Goal: Task Accomplishment & Management: Complete application form

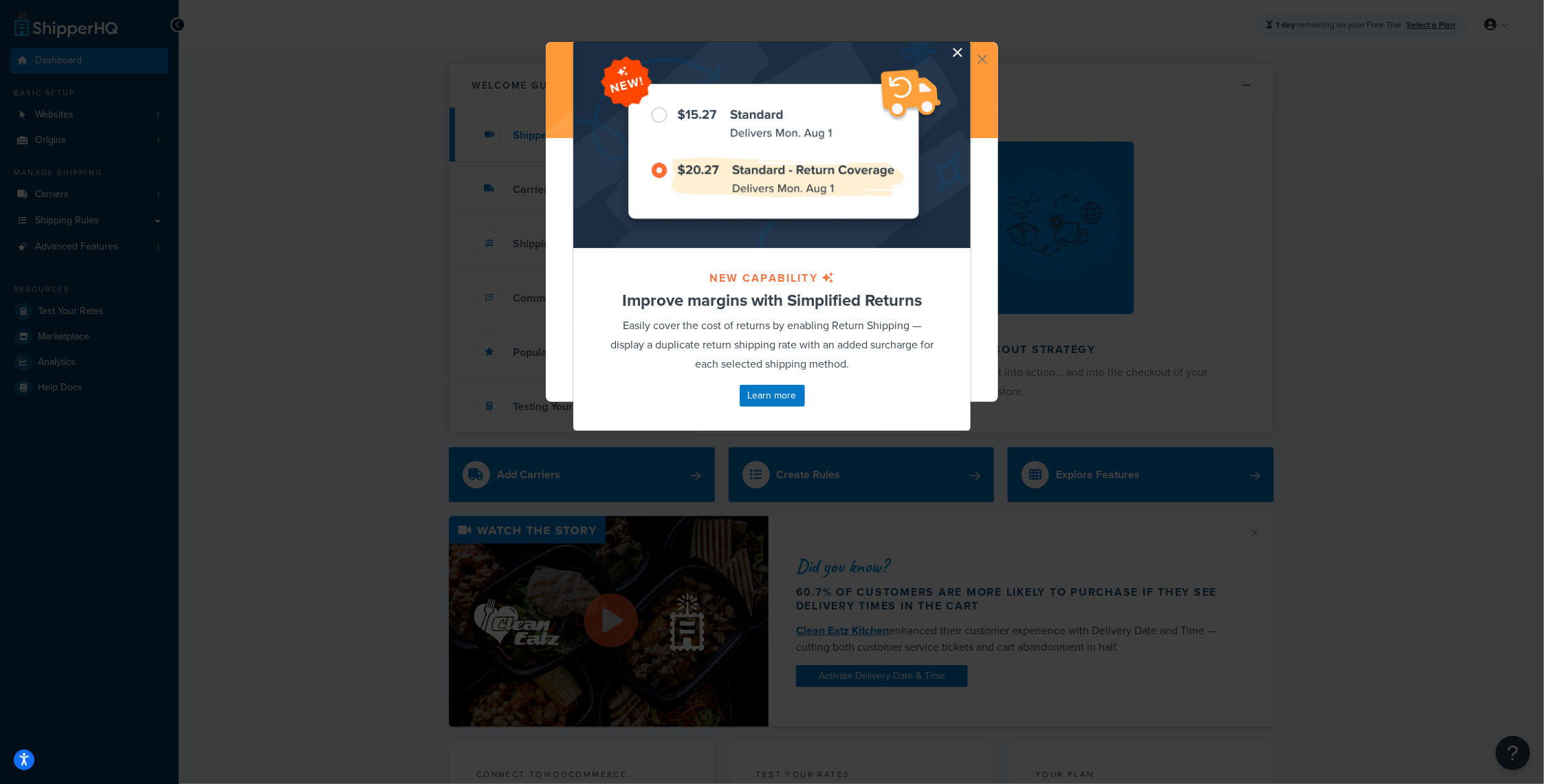
click at [967, 46] on button "button" at bounding box center [969, 43] width 3 height 3
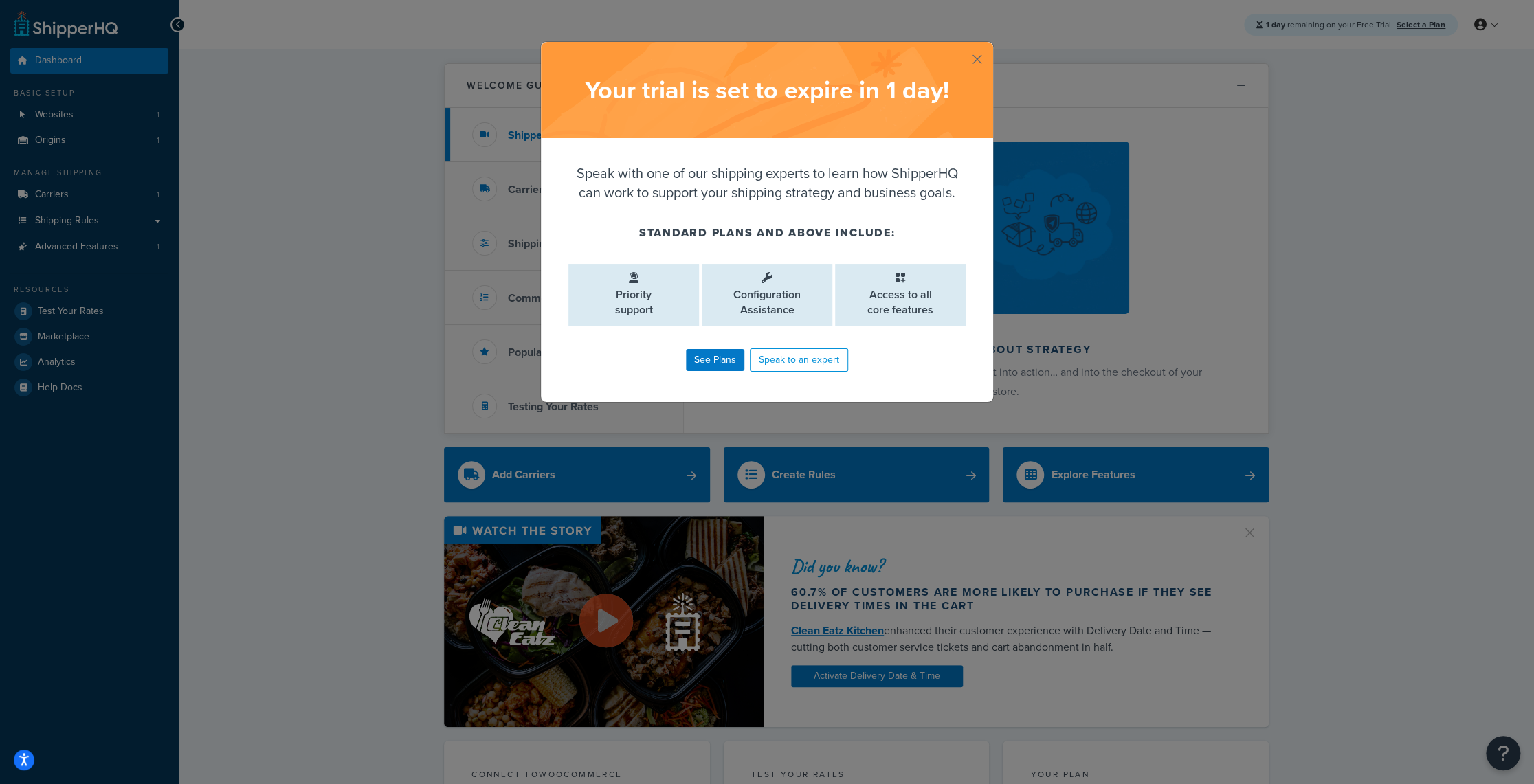
click at [990, 46] on button "button" at bounding box center [991, 43] width 3 height 3
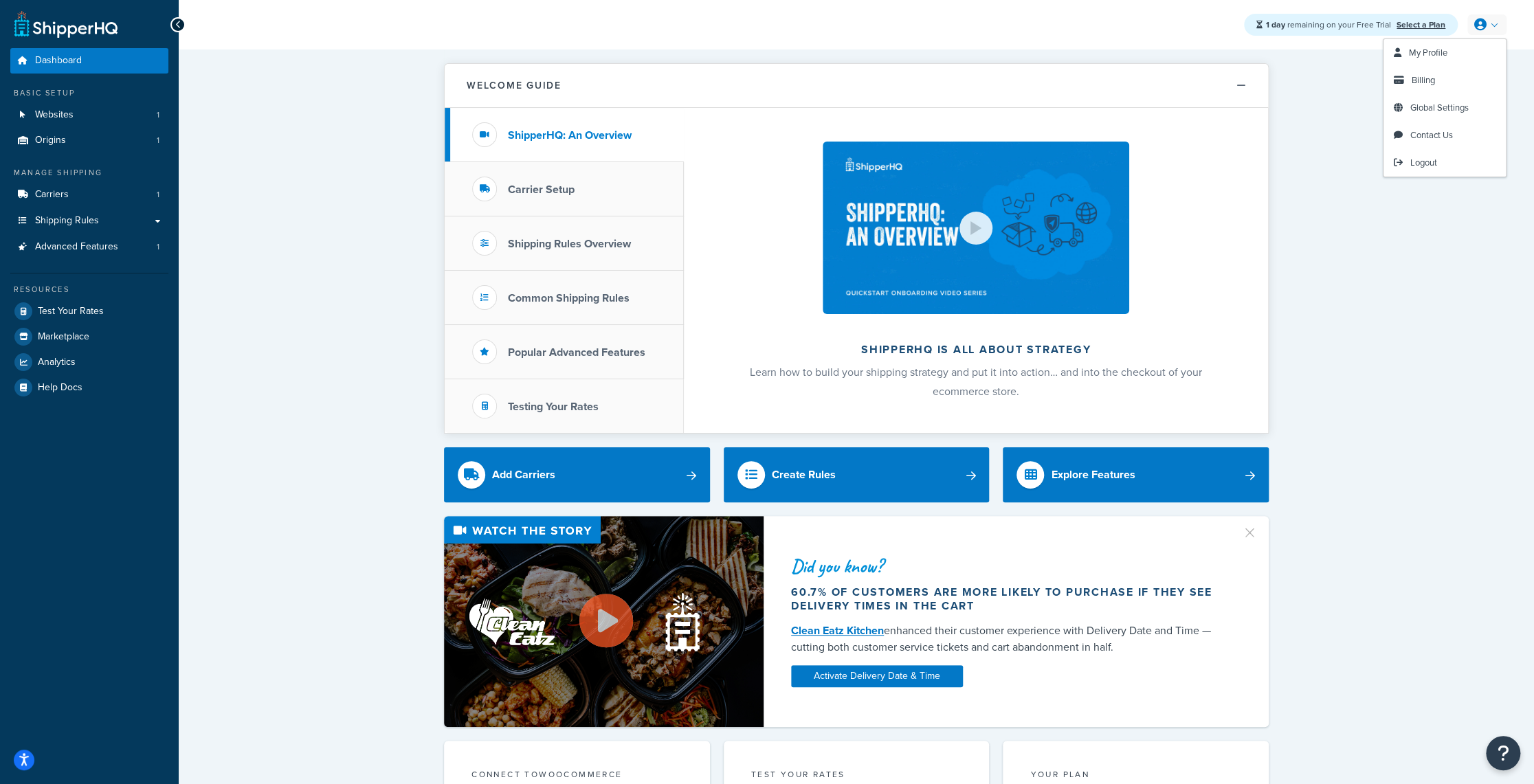
click at [1495, 26] on link at bounding box center [1487, 25] width 39 height 21
click at [1431, 81] on span "Billing" at bounding box center [1423, 80] width 23 height 13
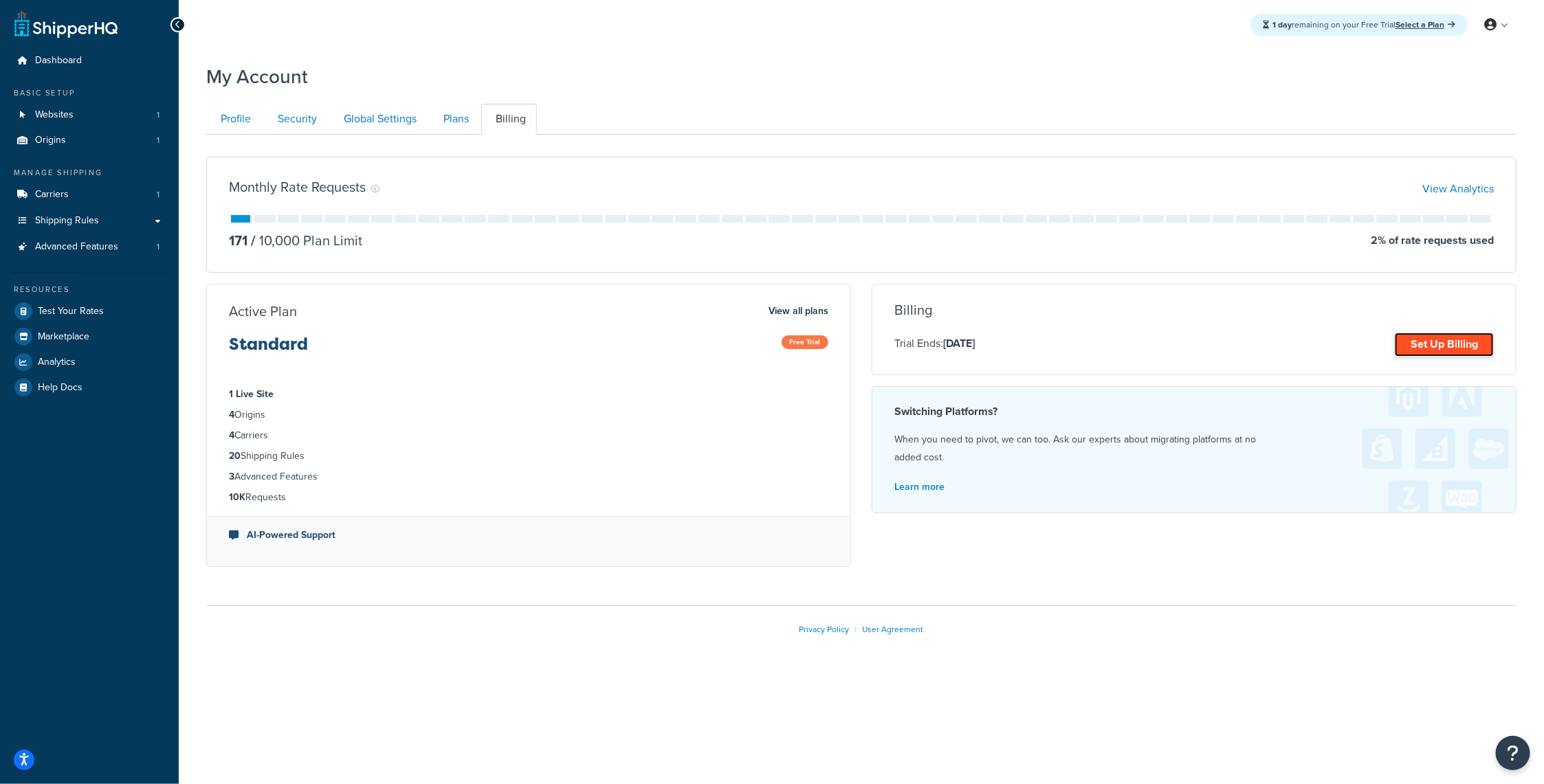
click at [1427, 348] on link "Set Up Billing" at bounding box center [1445, 344] width 99 height 24
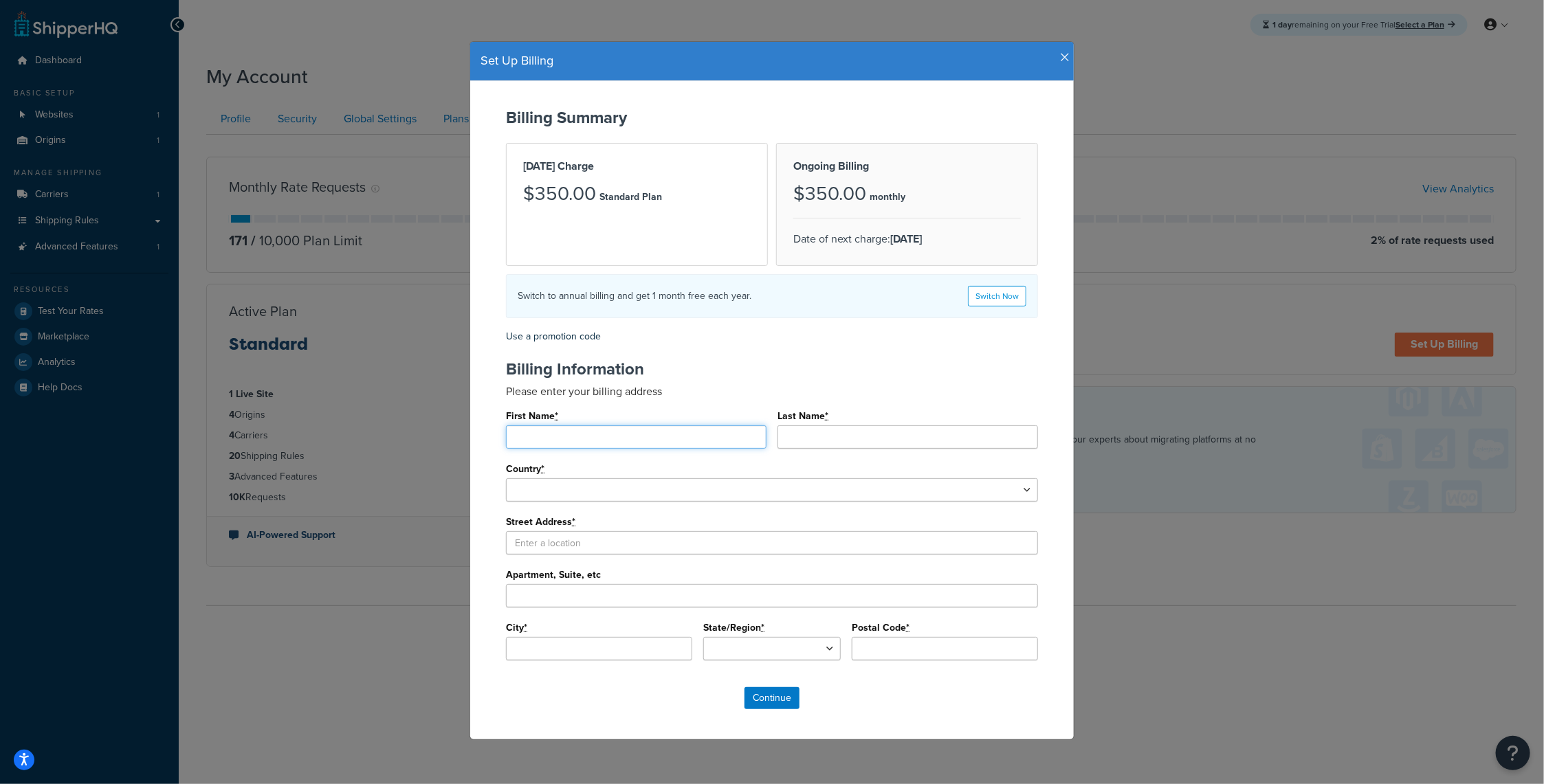
click at [560, 430] on input "First Name *" at bounding box center [636, 436] width 261 height 23
type input "Paul"
click at [829, 432] on input "Last Name *" at bounding box center [908, 436] width 261 height 23
type input "Parisi"
click at [780, 480] on select "United States Afghanistan Albania Algeria American Samoa Andorra Angola Anguill…" at bounding box center [772, 489] width 533 height 23
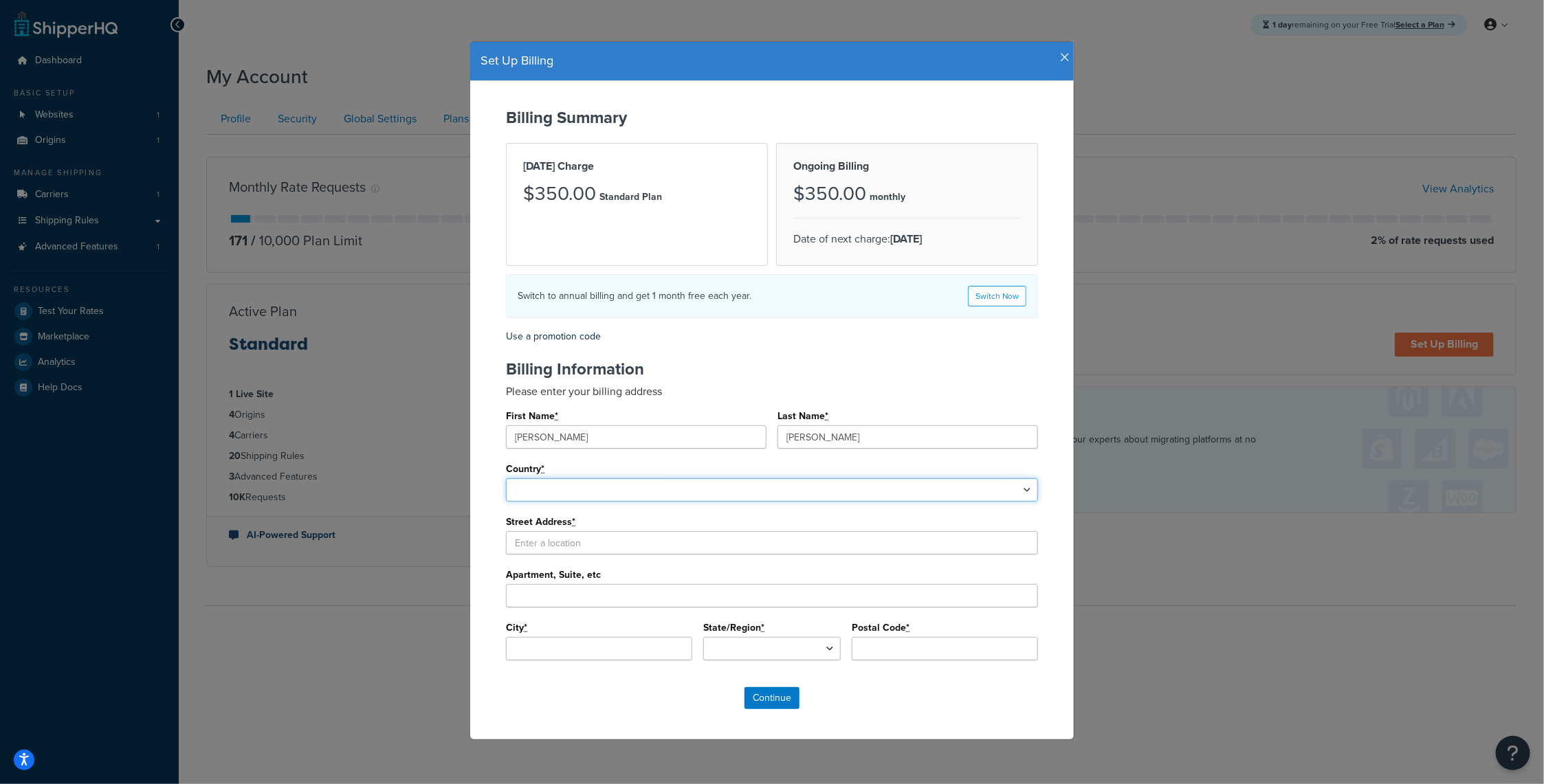
select select "1000"
click at [506, 478] on select "United States Afghanistan Albania Algeria American Samoa Andorra Angola Anguill…" at bounding box center [772, 489] width 533 height 23
select select
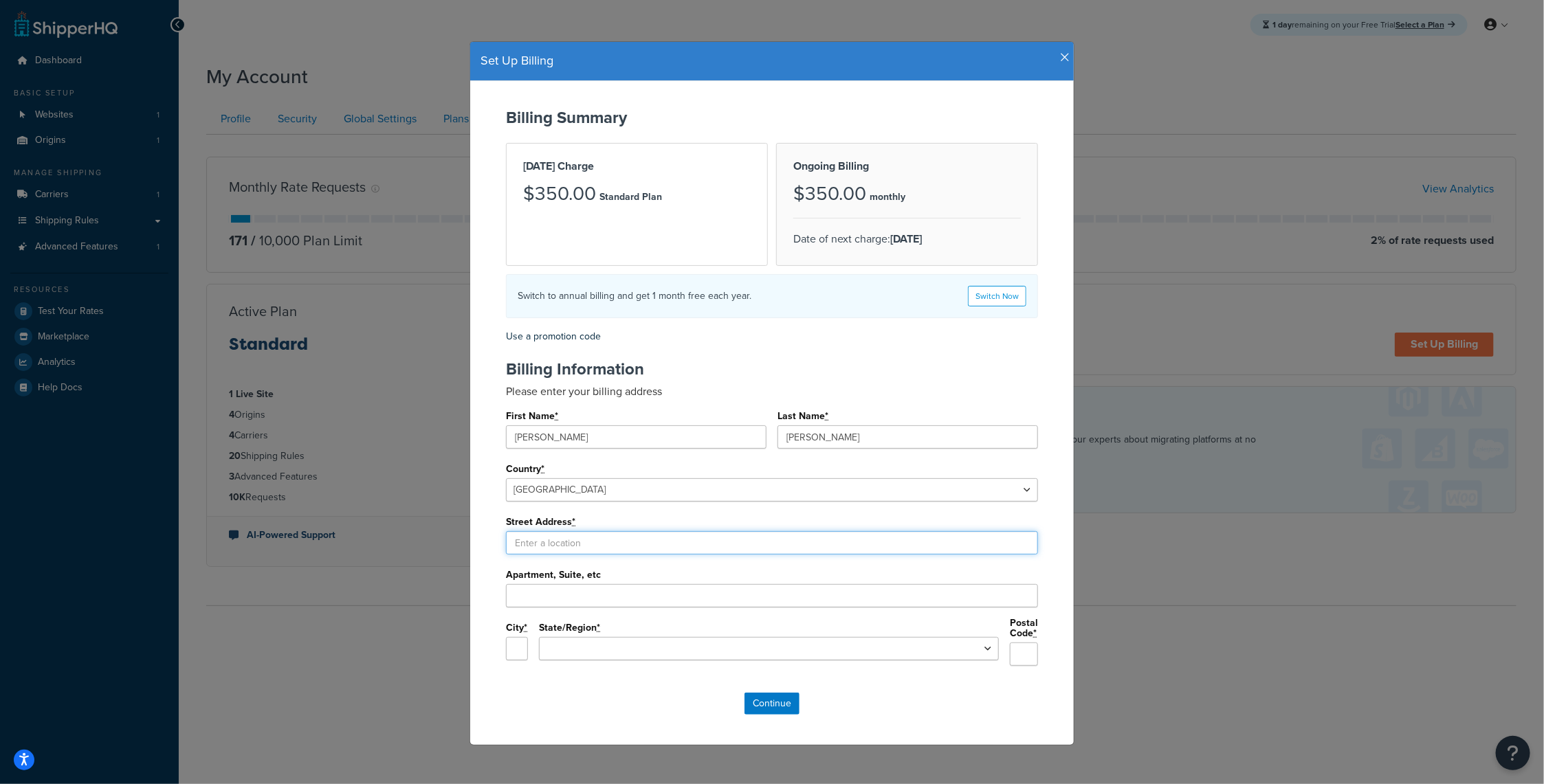
click at [572, 544] on input "Street Address *" at bounding box center [772, 543] width 533 height 23
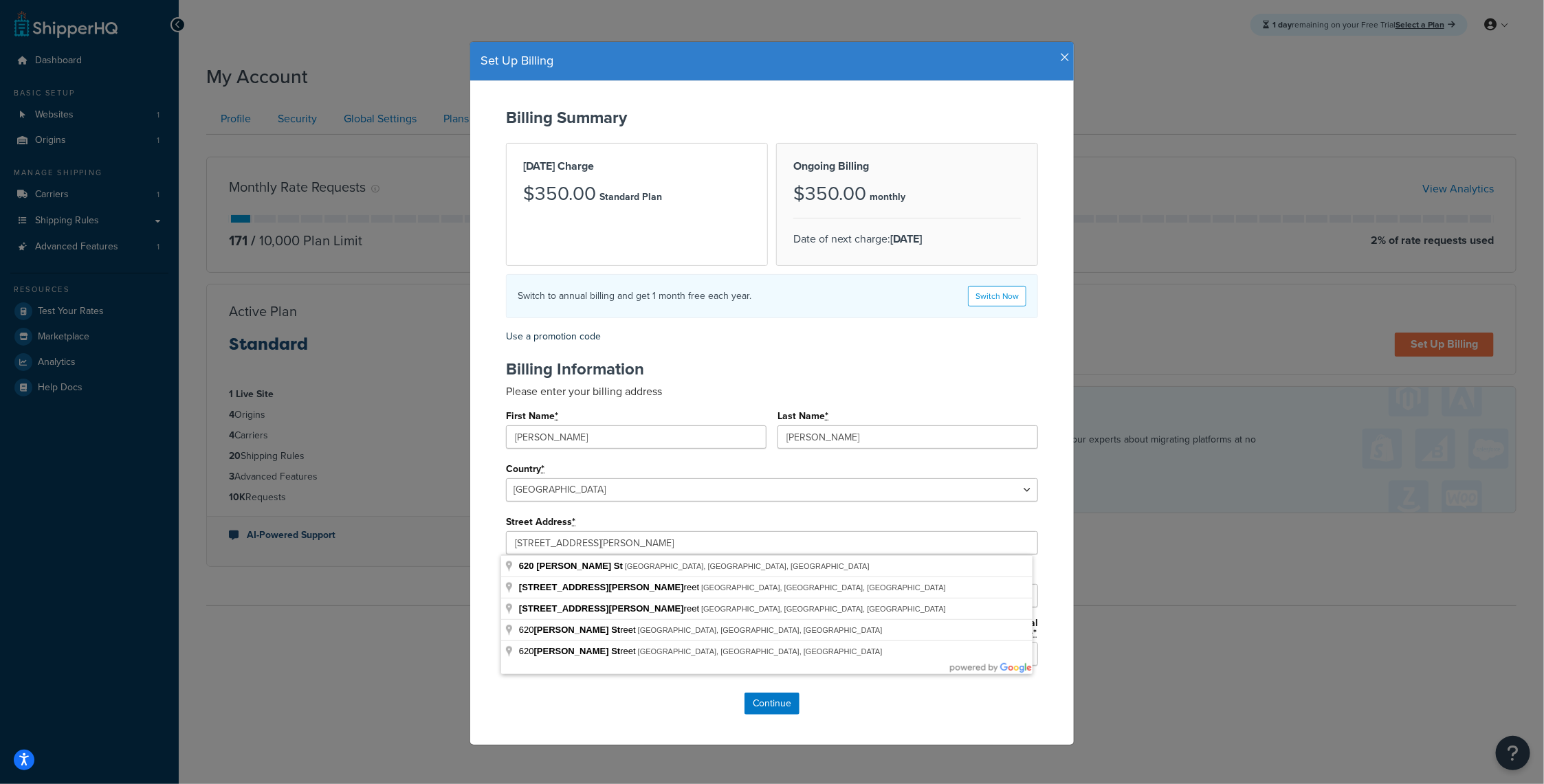
type input "620 Burtis St"
type input "Brick Township"
select select "NJ"
type input "08723"
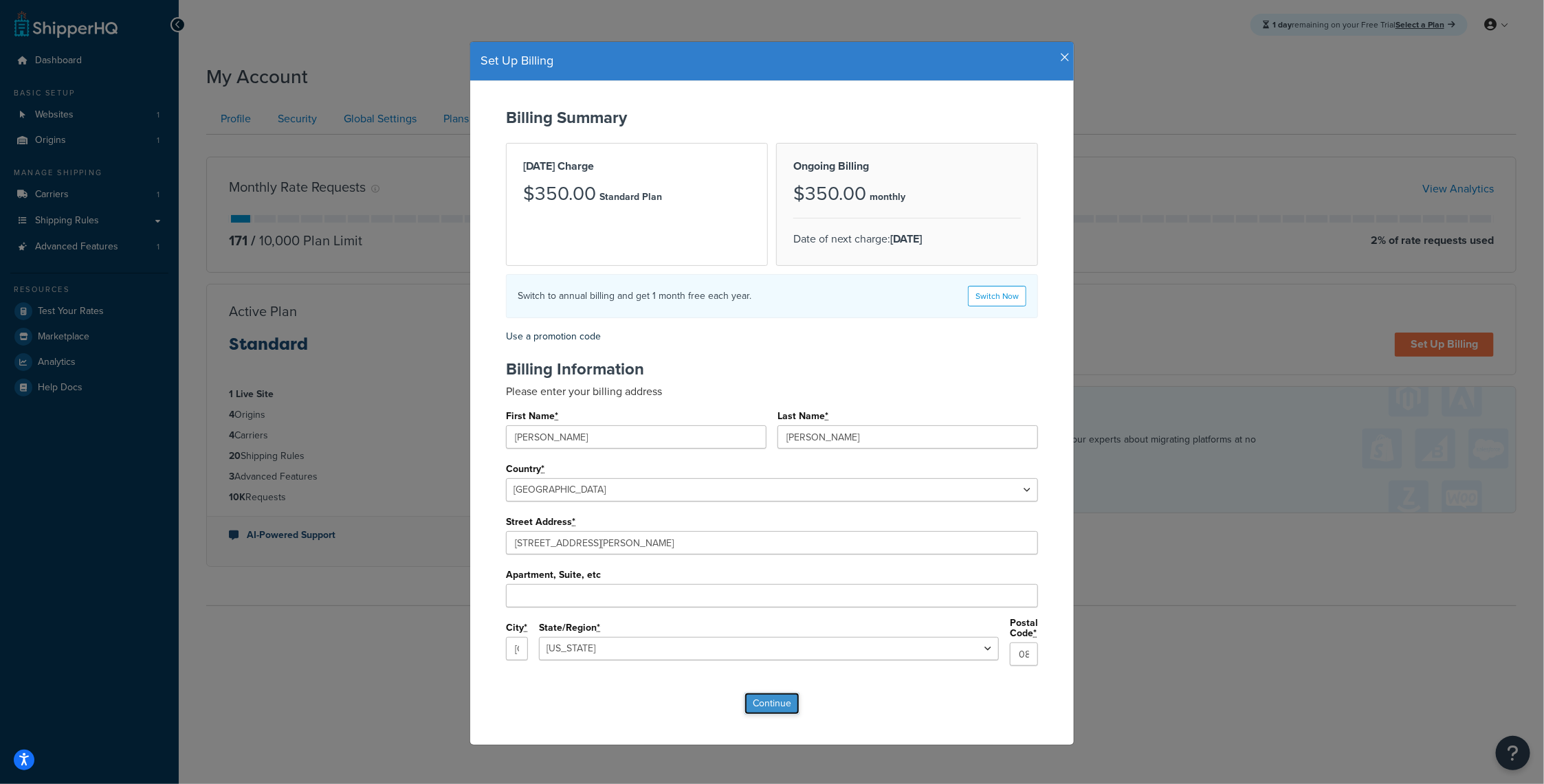
click at [752, 694] on input "Continue" at bounding box center [772, 704] width 55 height 22
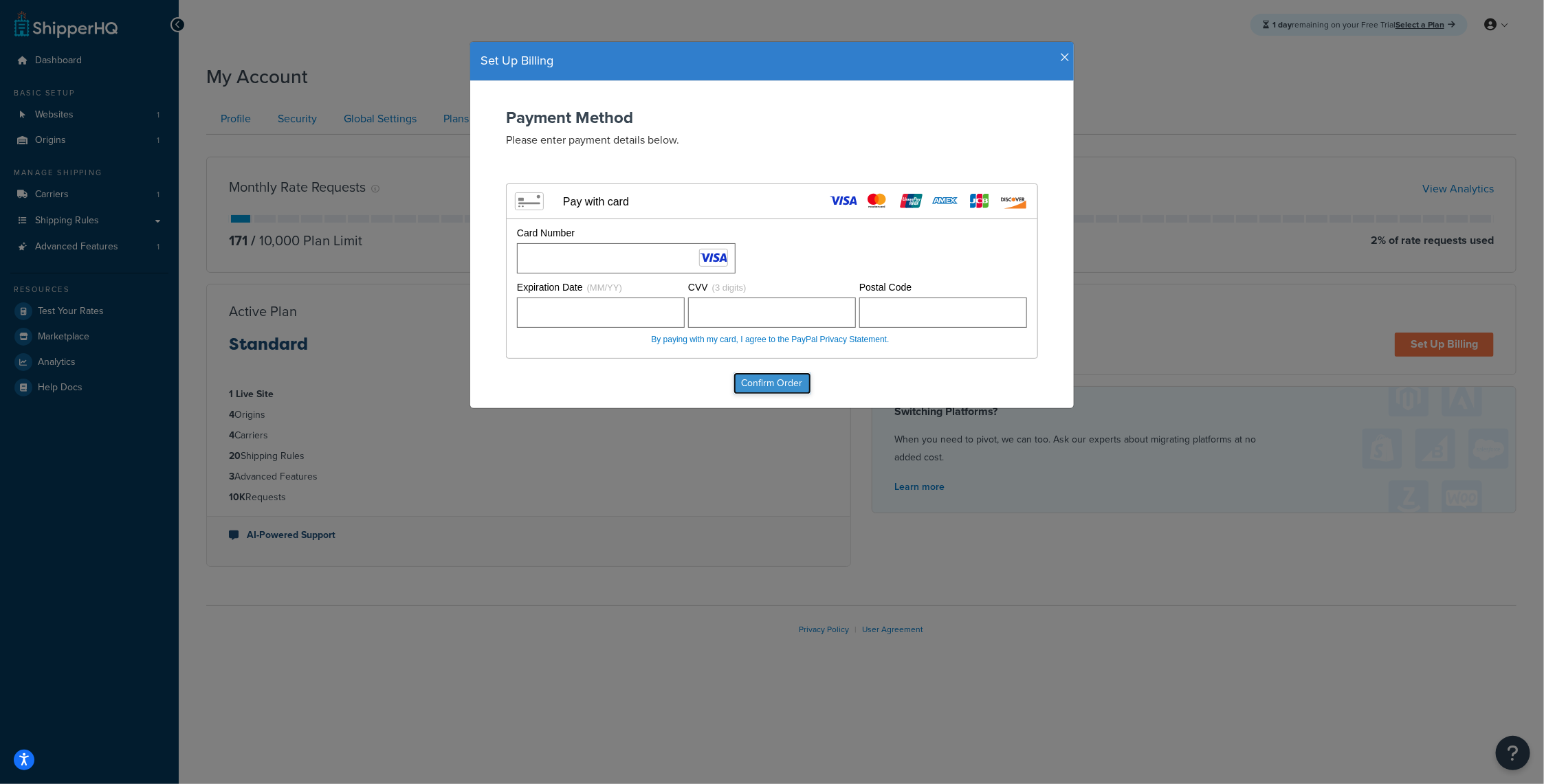
click at [773, 388] on input "Confirm Order" at bounding box center [772, 384] width 78 height 22
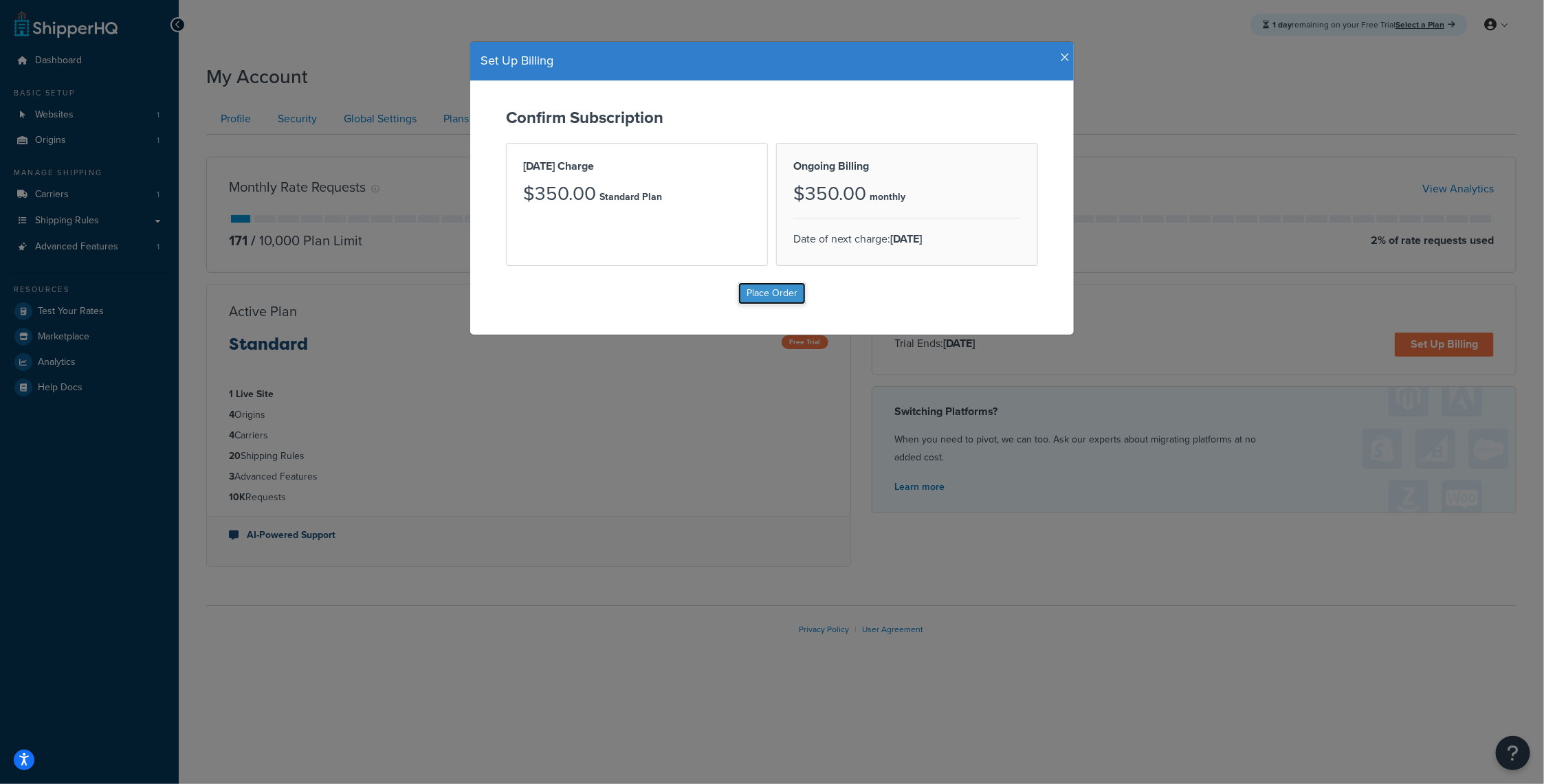
click at [764, 296] on input "Place Order" at bounding box center [772, 293] width 67 height 22
type input "Place Order"
